Goal: Navigation & Orientation: Find specific page/section

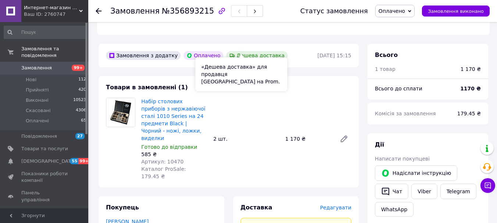
scroll to position [147, 0]
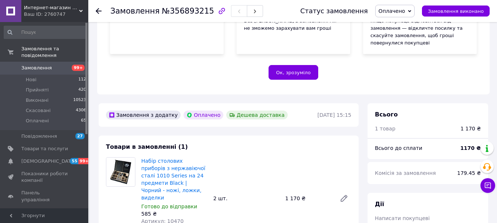
click at [99, 10] on icon at bounding box center [99, 11] width 6 height 6
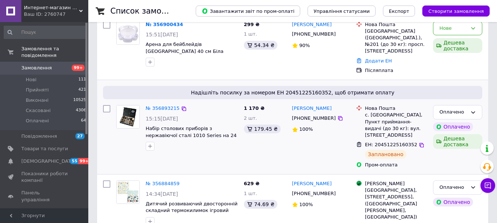
scroll to position [184, 0]
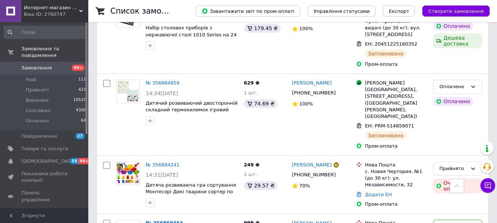
click at [57, 12] on div "Ваш ID: 2760747" at bounding box center [56, 14] width 64 height 7
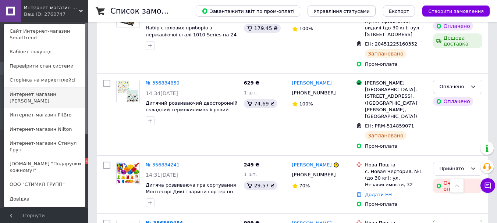
click at [58, 95] on link "Интернет магазин [PERSON_NAME]" at bounding box center [44, 97] width 81 height 21
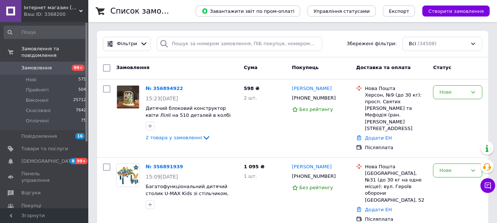
click at [68, 10] on span "Інтернет магазин KERNER" at bounding box center [51, 7] width 55 height 7
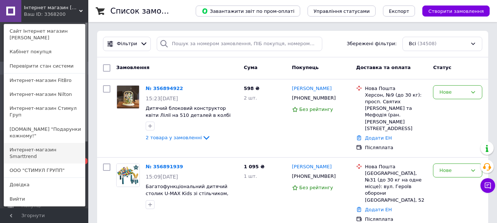
click at [54, 143] on link "Интернет-магазин Smarttrend" at bounding box center [44, 153] width 81 height 21
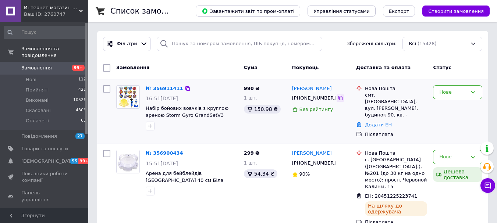
click at [337, 96] on icon at bounding box center [340, 98] width 6 height 6
click at [188, 66] on div "Замовлення" at bounding box center [177, 67] width 128 height 13
click at [64, 14] on div "Ваш ID: 2760747" at bounding box center [56, 14] width 64 height 7
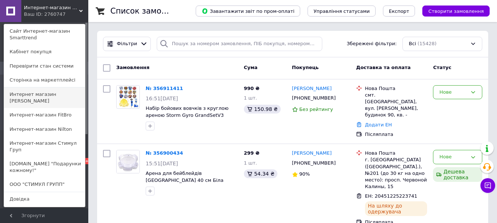
click at [58, 93] on link "Интернет магазин [PERSON_NAME]" at bounding box center [44, 97] width 81 height 21
